Goal: Task Accomplishment & Management: Manage account settings

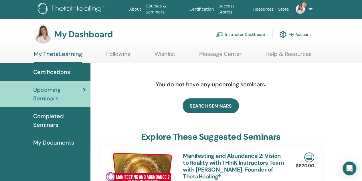
click at [234, 33] on link "Instructor Dashboard" at bounding box center [240, 34] width 49 height 13
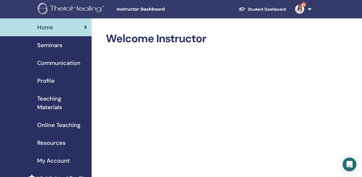
click at [41, 47] on span "Seminars" at bounding box center [49, 45] width 25 height 9
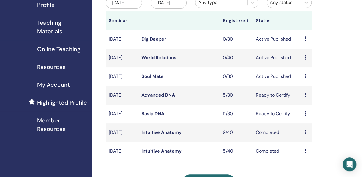
scroll to position [115, 0]
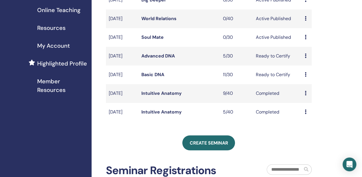
click at [159, 59] on link "Advanced DNA" at bounding box center [159, 56] width 34 height 6
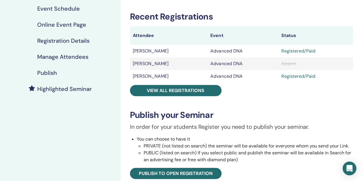
scroll to position [86, 0]
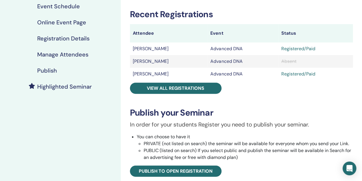
click at [63, 53] on h4 "Manage Attendees" at bounding box center [62, 54] width 51 height 7
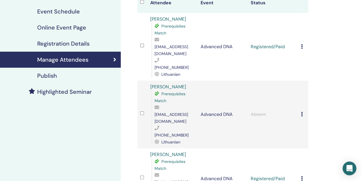
scroll to position [86, 0]
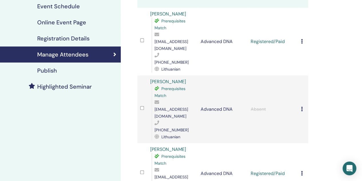
click at [302, 39] on icon at bounding box center [302, 41] width 2 height 5
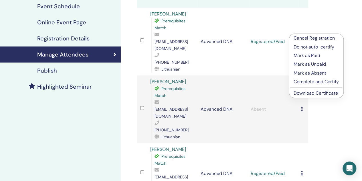
click at [306, 80] on p "Complete and Certify" at bounding box center [316, 81] width 45 height 7
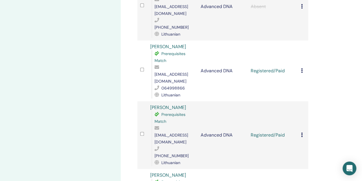
scroll to position [201, 0]
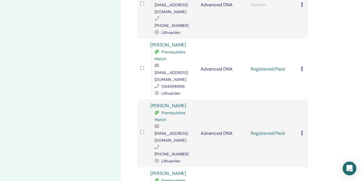
click at [303, 66] on icon at bounding box center [302, 68] width 2 height 5
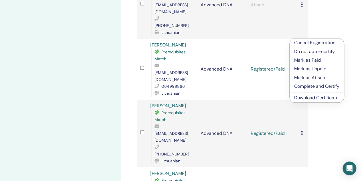
click at [308, 86] on p "Complete and Certify" at bounding box center [317, 86] width 45 height 7
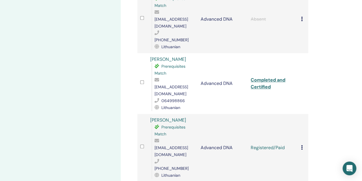
scroll to position [229, 0]
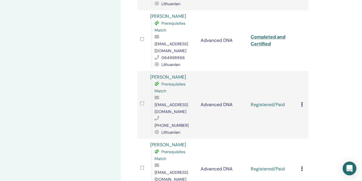
click at [303, 102] on icon at bounding box center [302, 104] width 2 height 5
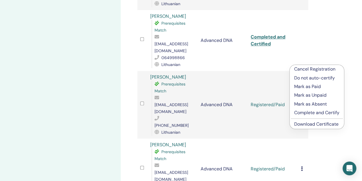
click at [313, 112] on p "Complete and Certify" at bounding box center [317, 112] width 45 height 7
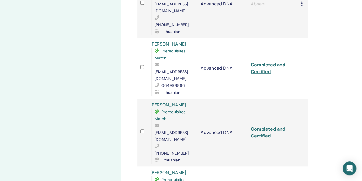
scroll to position [287, 0]
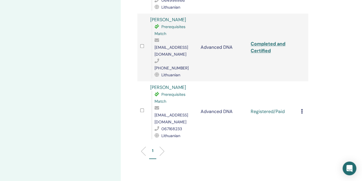
click at [302, 109] on icon at bounding box center [302, 111] width 2 height 5
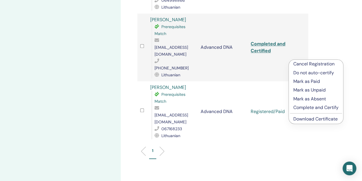
click at [309, 106] on p "Complete and Certify" at bounding box center [316, 107] width 45 height 7
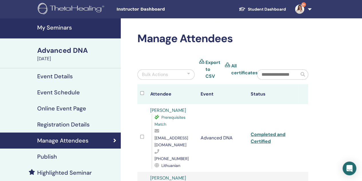
click at [65, 28] on h4 "My Seminars" at bounding box center [77, 27] width 80 height 7
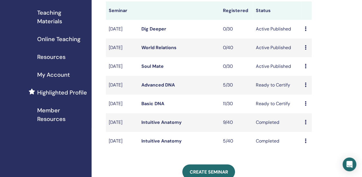
scroll to position [86, 0]
